Goal: Information Seeking & Learning: Learn about a topic

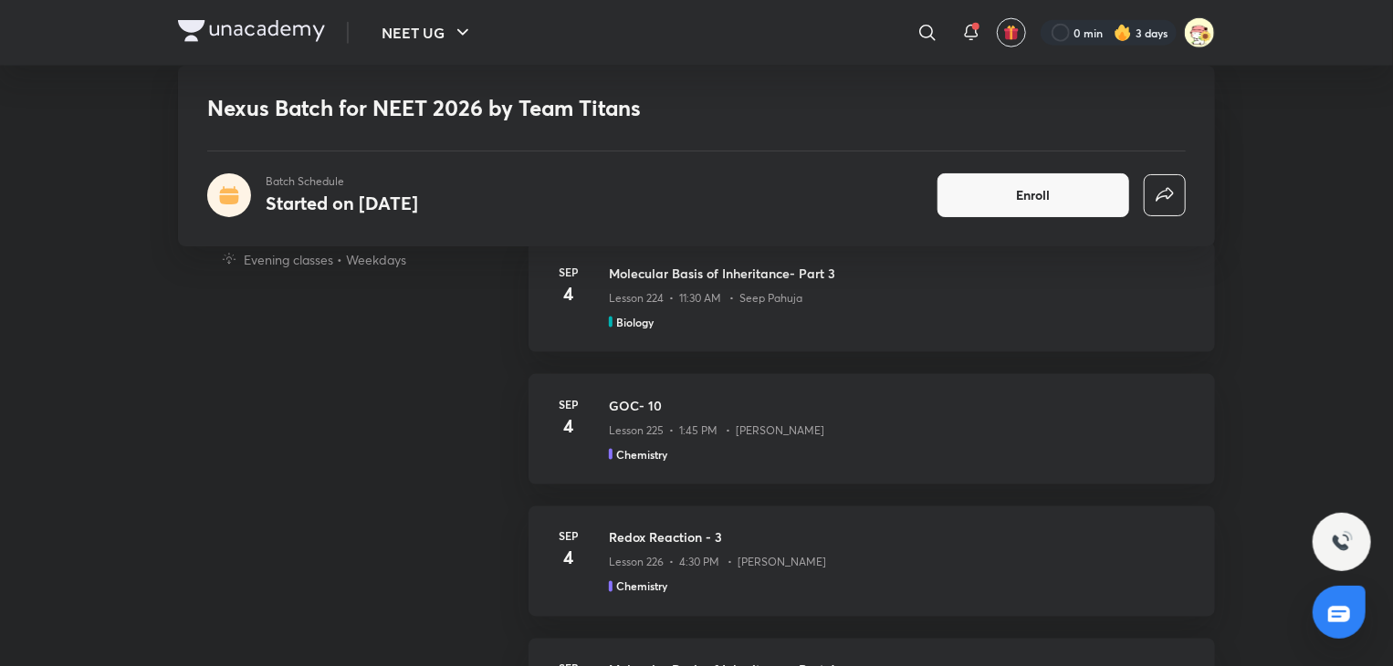
scroll to position [1233, 0]
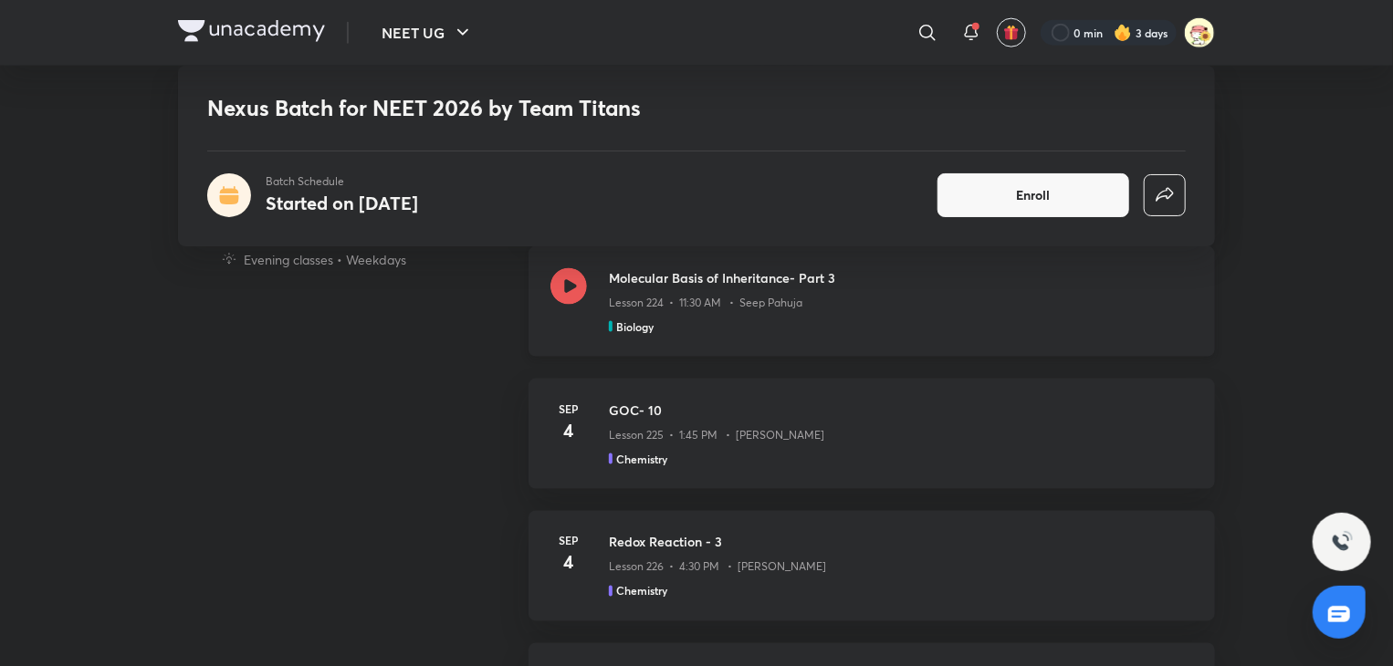
click at [684, 249] on div "Molecular Basis of Inheritance- Part 3 Lesson 224 • 11:30 AM • Seep Pahuja Biol…" at bounding box center [872, 301] width 687 height 110
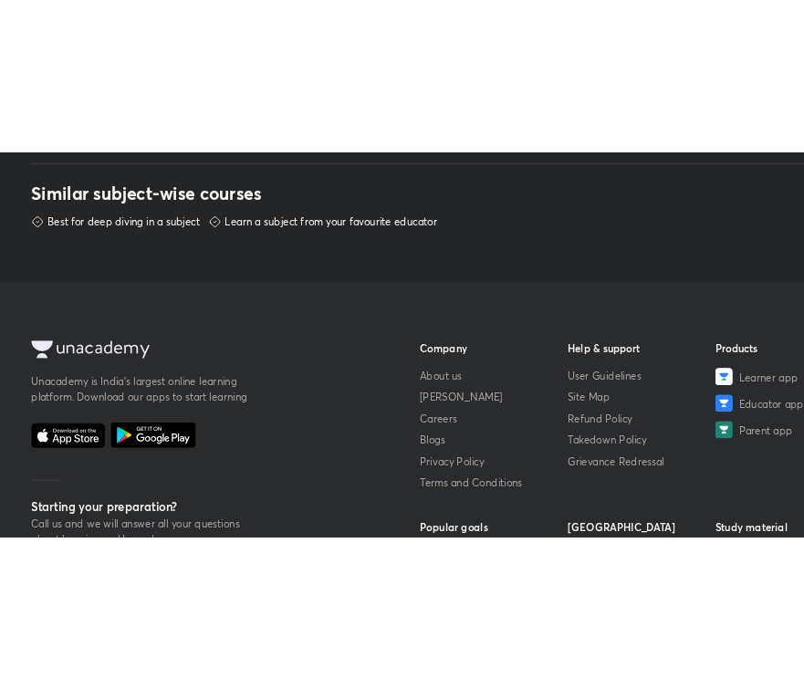
scroll to position [876, 0]
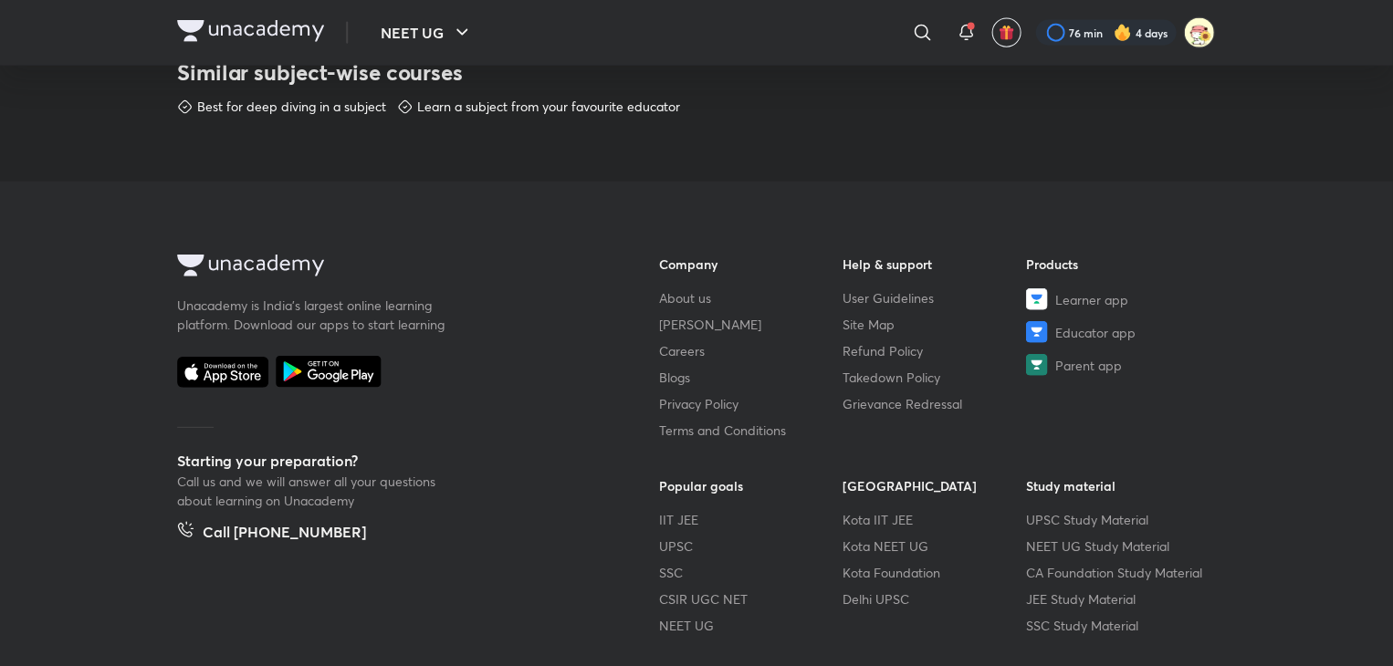
scroll to position [980, 0]
